Goal: Task Accomplishment & Management: Use online tool/utility

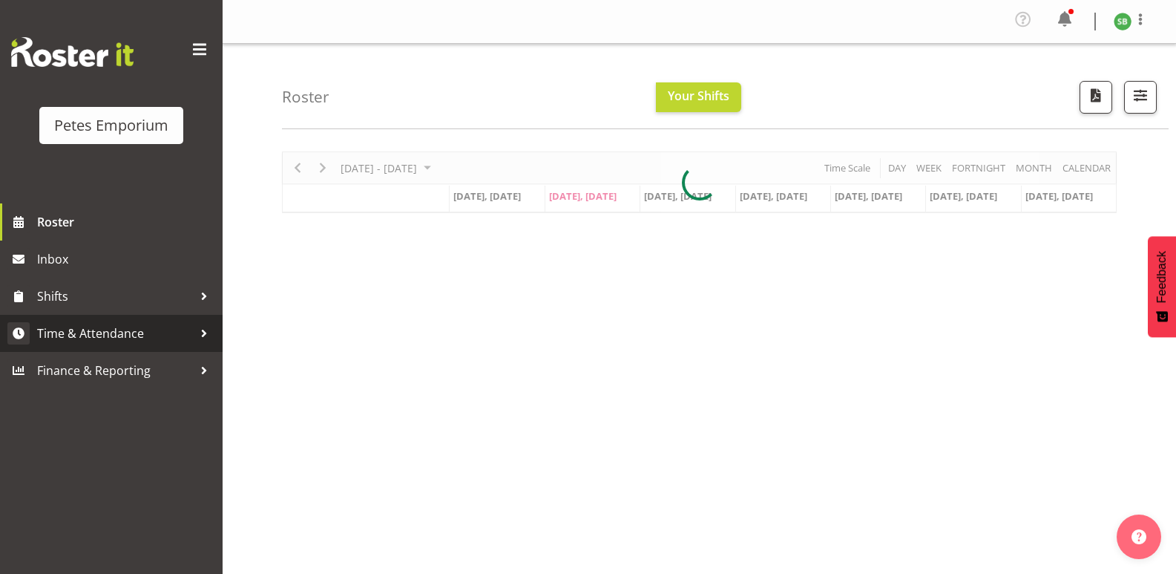
click at [128, 330] on span "Time & Attendance" at bounding box center [115, 333] width 156 height 22
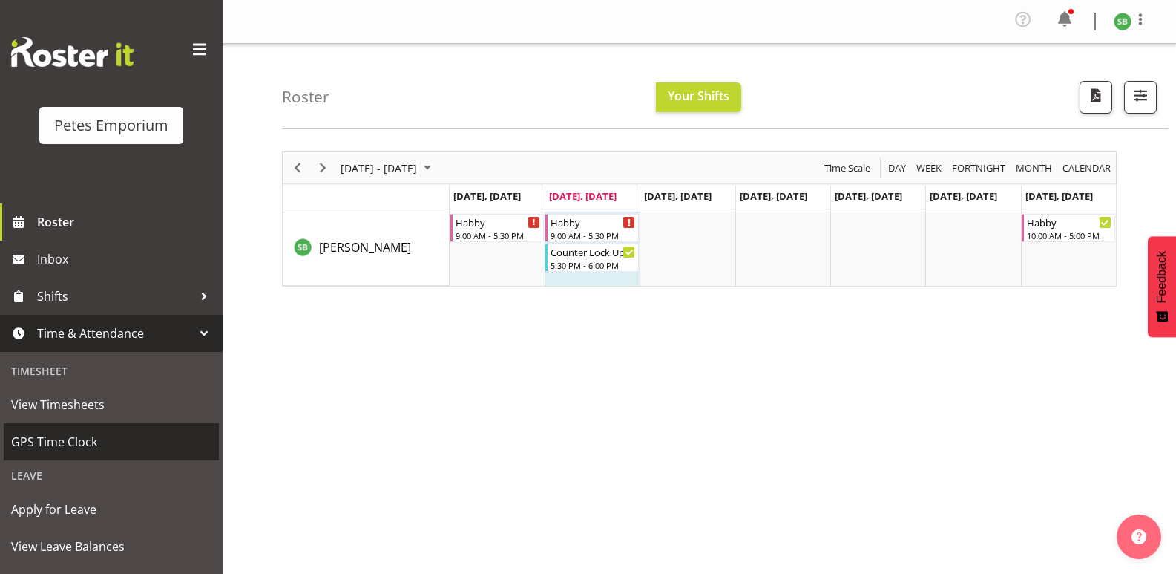
click at [73, 438] on span "GPS Time Clock" at bounding box center [111, 441] width 200 height 22
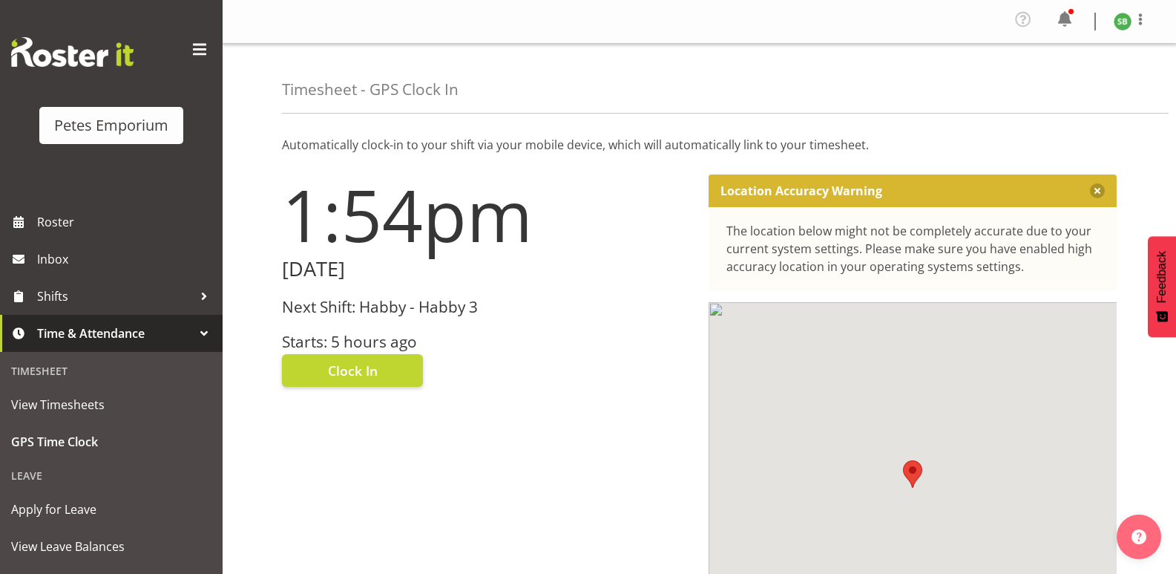
click at [350, 340] on h3 "Starts: 5 hours ago" at bounding box center [486, 341] width 409 height 17
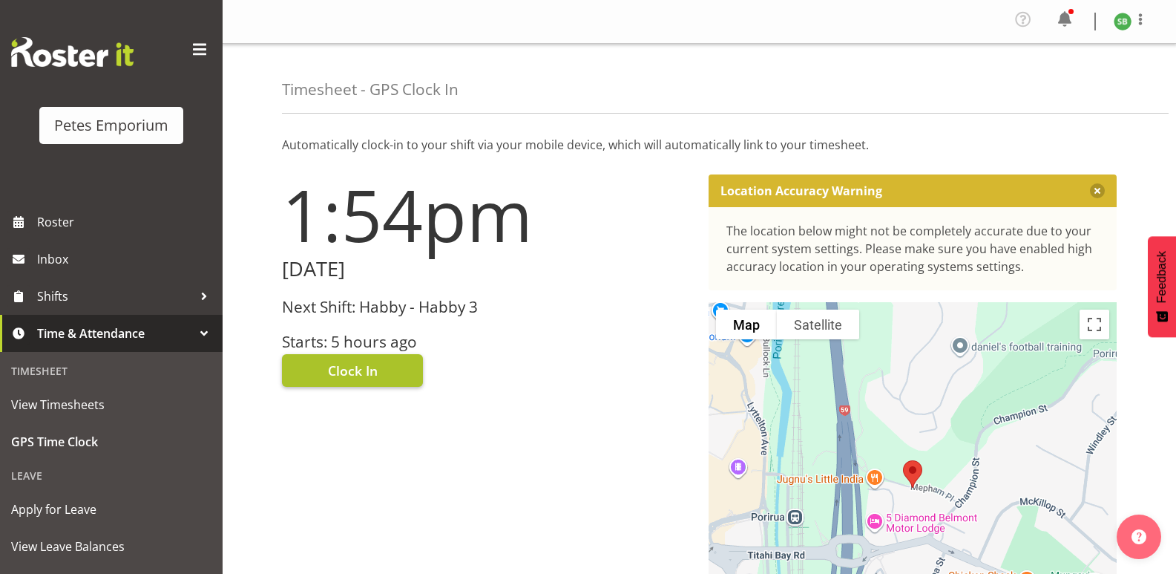
click at [358, 375] on span "Clock In" at bounding box center [353, 370] width 50 height 19
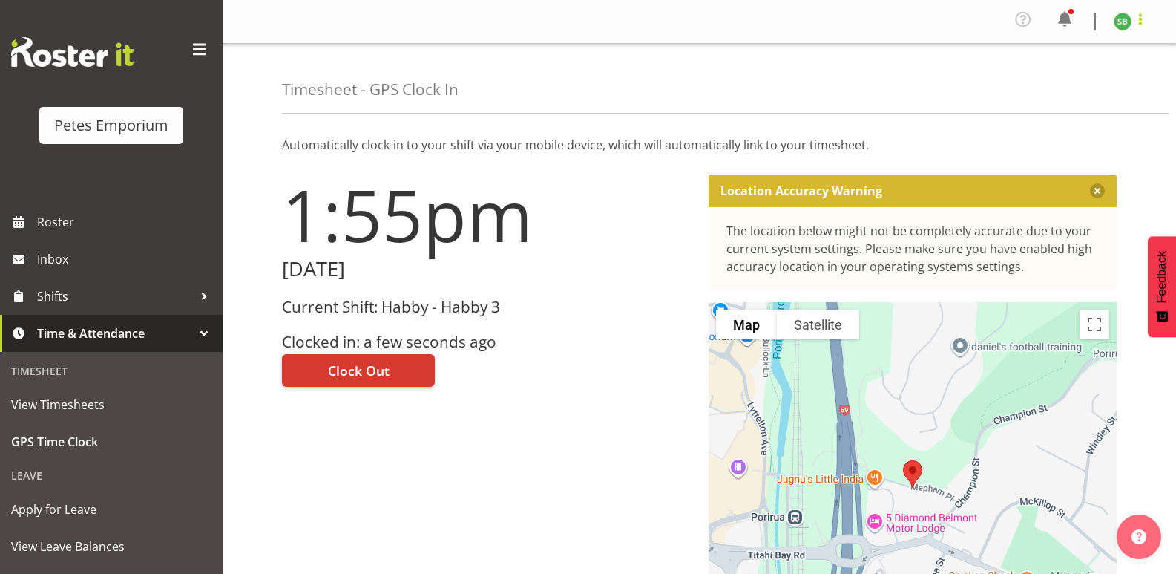
click at [1148, 18] on span at bounding box center [1141, 19] width 18 height 18
click at [1069, 75] on link "Log Out" at bounding box center [1078, 81] width 142 height 27
